Goal: Task Accomplishment & Management: Use online tool/utility

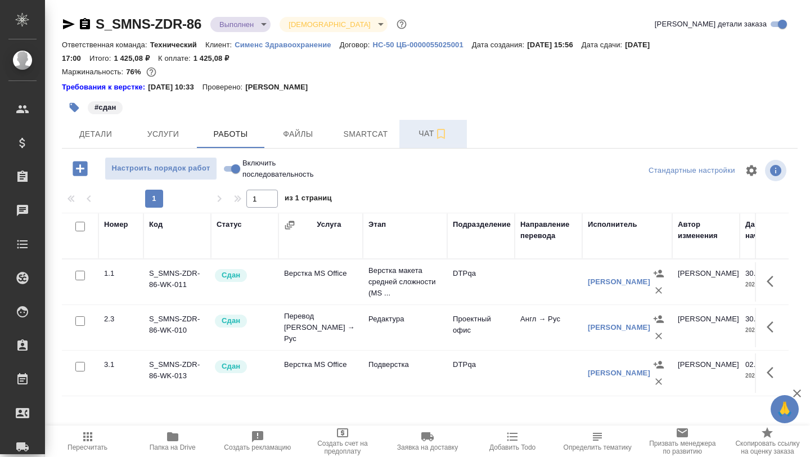
click at [420, 144] on button "Чат" at bounding box center [433, 134] width 68 height 28
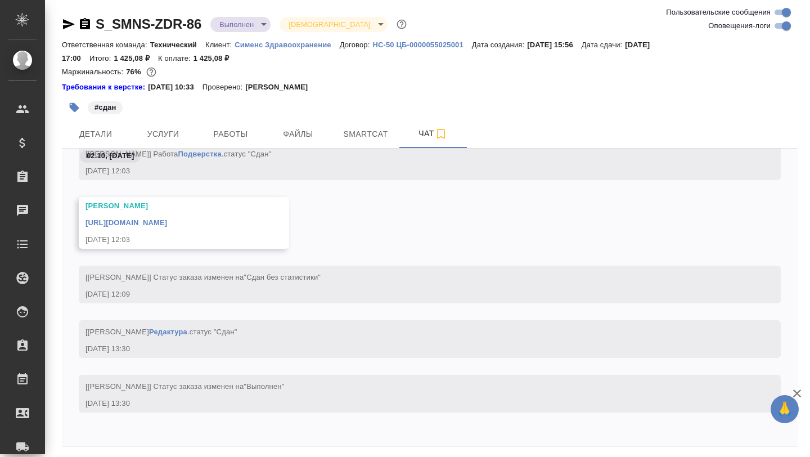
scroll to position [41, 0]
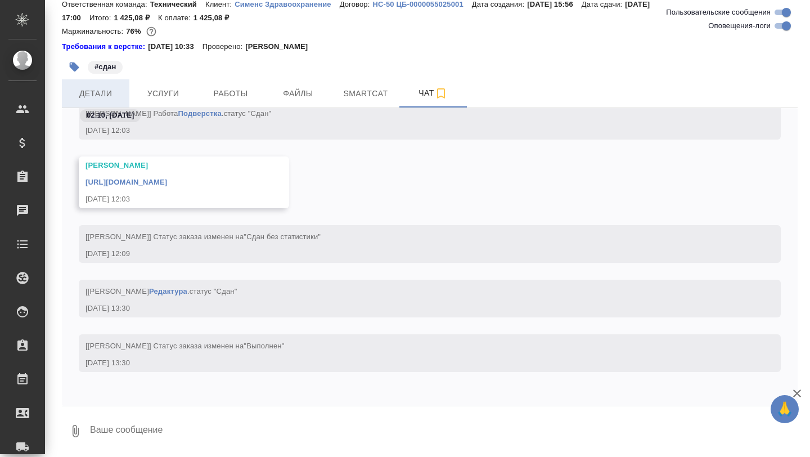
click at [100, 98] on span "Детали" at bounding box center [96, 94] width 54 height 14
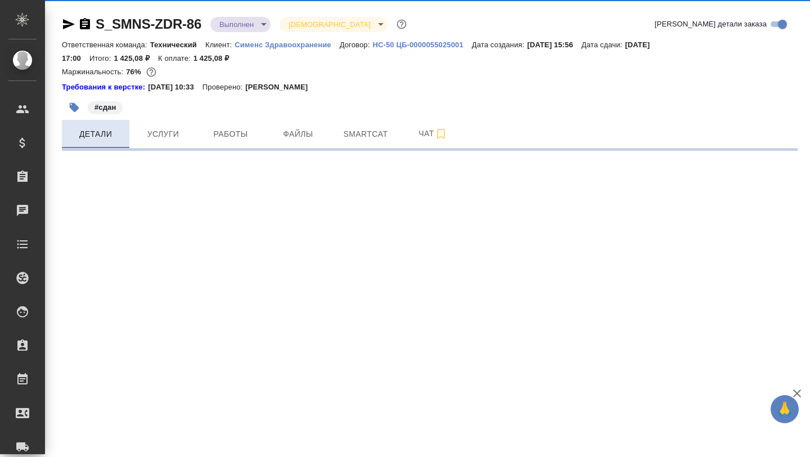
select select "RU"
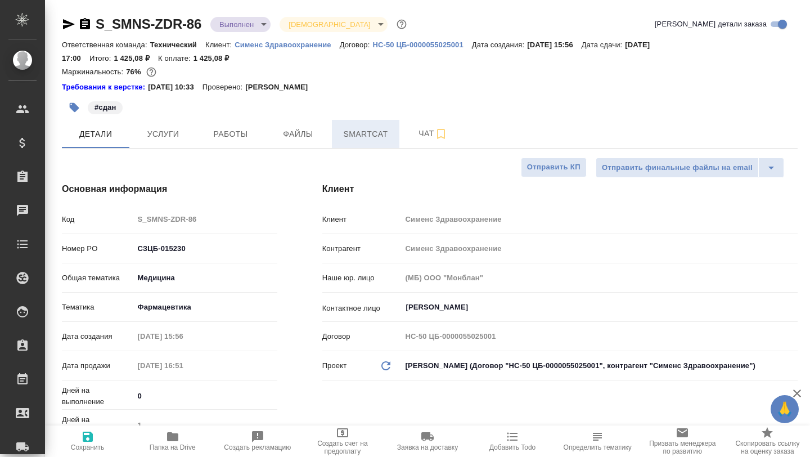
click at [356, 131] on span "Smartcat" at bounding box center [366, 134] width 54 height 14
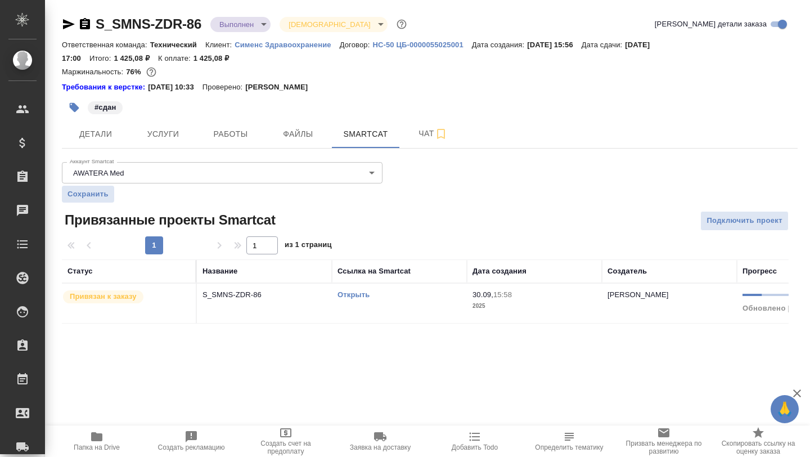
click at [348, 294] on link "Открыть" at bounding box center [354, 294] width 32 height 8
